Goal: Information Seeking & Learning: Understand process/instructions

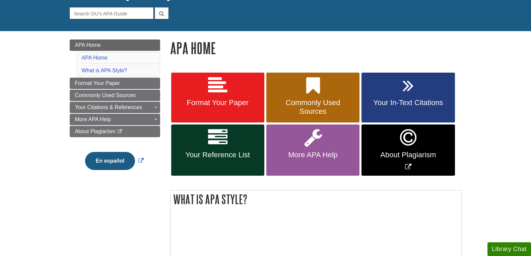
scroll to position [67, 0]
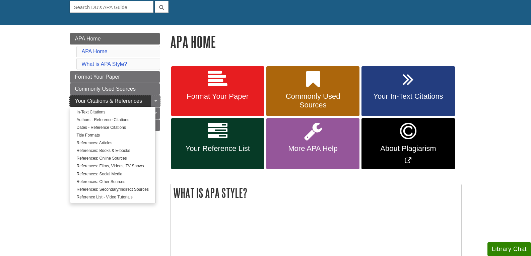
click at [125, 96] on link "Your Citations & References" at bounding box center [115, 101] width 90 height 11
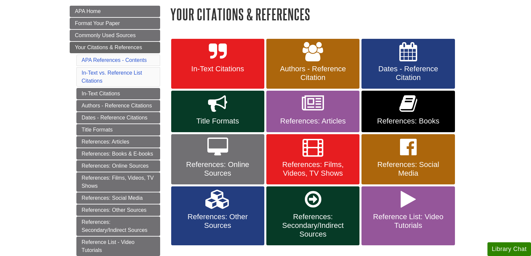
scroll to position [134, 0]
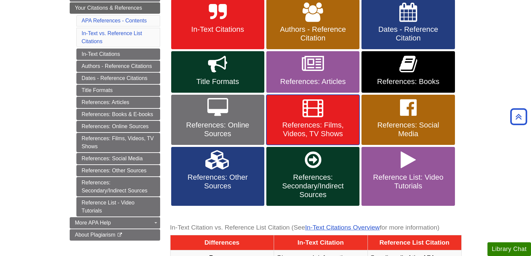
click at [345, 108] on link "References: Films, Videos, TV Shows" at bounding box center [312, 120] width 93 height 50
